Goal: Check status: Check status

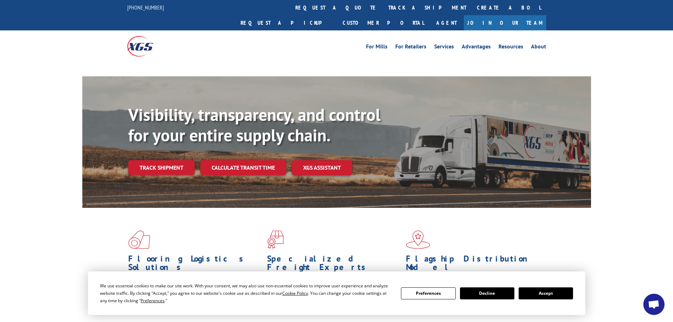
click at [138, 160] on link "Track shipment" at bounding box center [161, 167] width 66 height 15
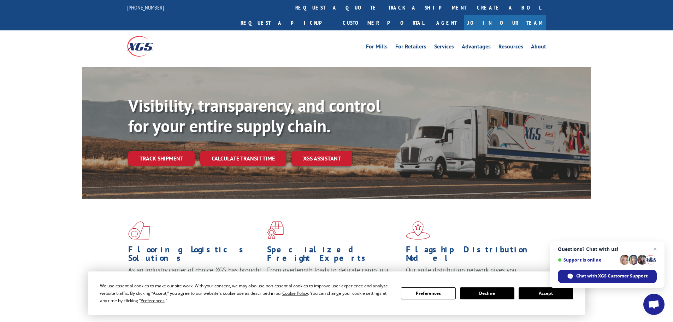
click at [545, 295] on button "Accept" at bounding box center [545, 293] width 54 height 12
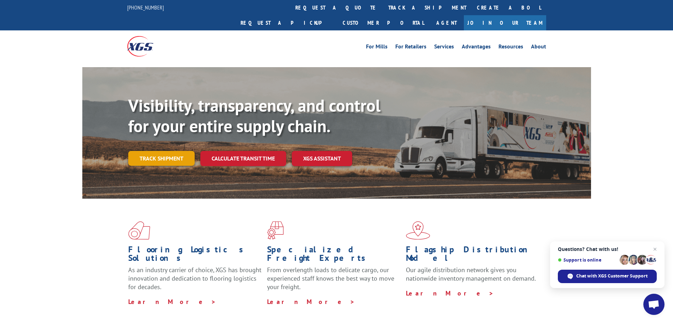
click at [169, 151] on link "Track shipment" at bounding box center [161, 158] width 66 height 15
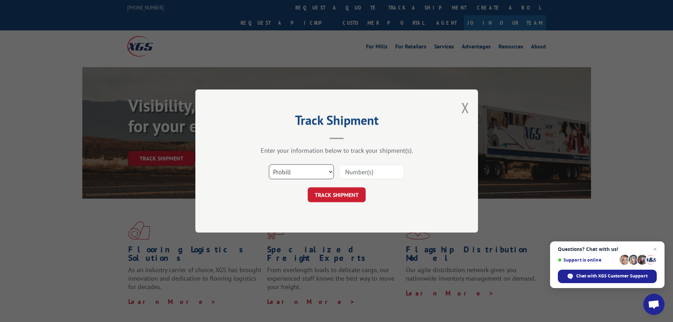
click at [303, 171] on select "Select category... Probill BOL PO" at bounding box center [301, 171] width 65 height 15
select select "bol"
click at [269, 164] on select "Select category... Probill BOL PO" at bounding box center [301, 171] width 65 height 15
click at [384, 172] on input at bounding box center [371, 171] width 65 height 15
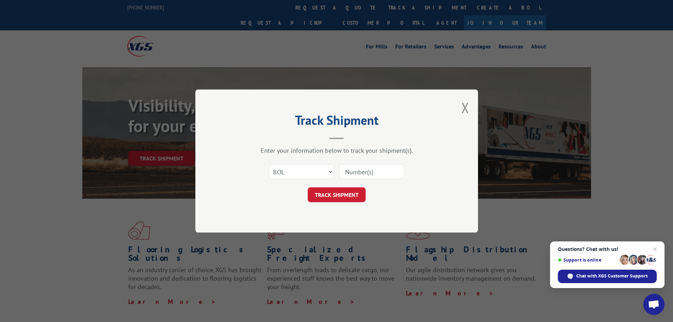
paste input "7068571"
type input "7068571"
click at [353, 191] on button "TRACK SHIPMENT" at bounding box center [337, 194] width 58 height 15
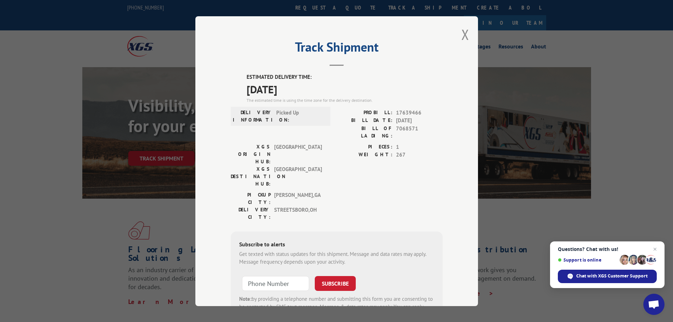
click at [467, 36] on div "Track Shipment ESTIMATED DELIVERY TIME: [DATE] The estimated time is using the …" at bounding box center [336, 161] width 283 height 290
click at [461, 36] on button "Close modal" at bounding box center [465, 34] width 8 height 19
